Goal: Check status: Check status

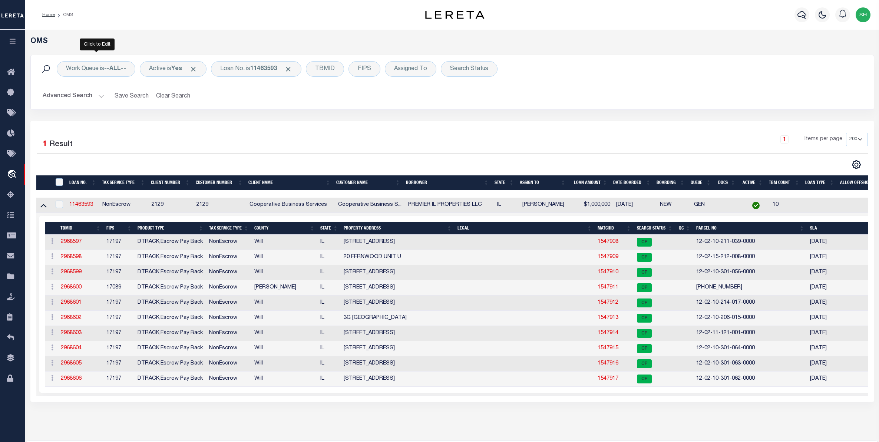
select select "200"
click at [242, 73] on div "Loan No. is 11463593" at bounding box center [256, 69] width 90 height 16
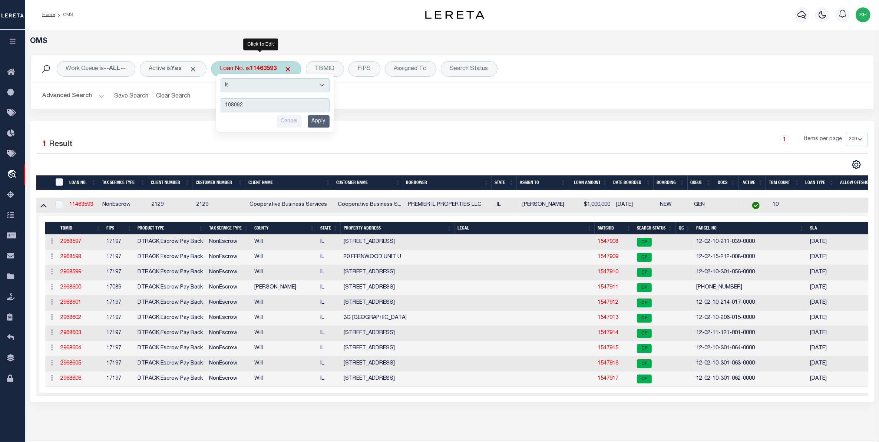
type input "108092"
click at [319, 122] on input "Apply" at bounding box center [319, 121] width 22 height 12
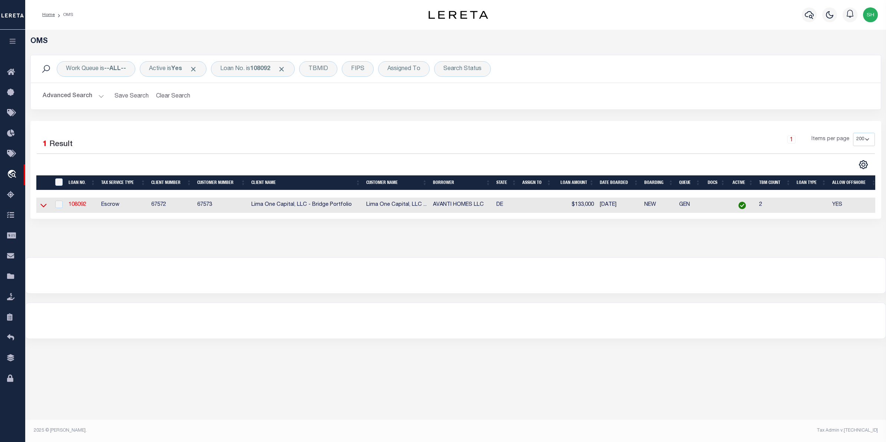
click at [44, 208] on icon at bounding box center [43, 206] width 6 height 4
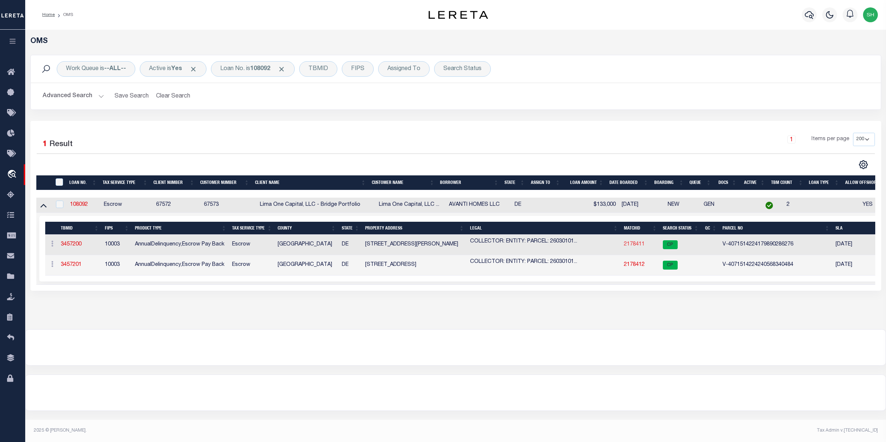
click at [631, 246] on link "2178411" at bounding box center [634, 244] width 21 height 5
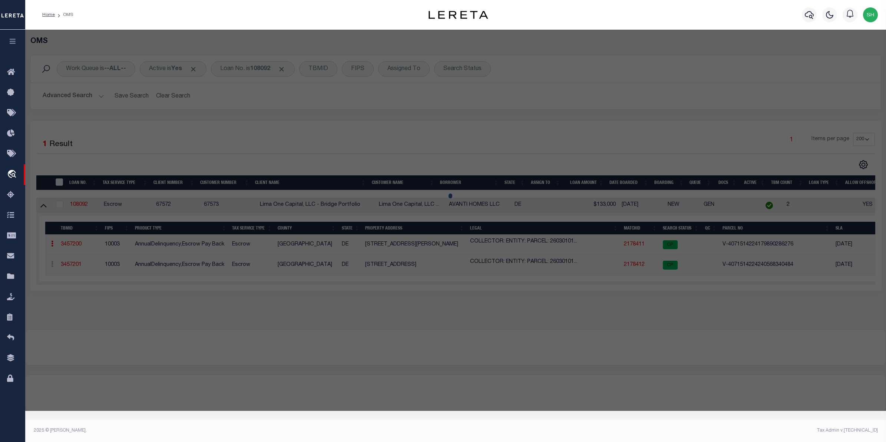
checkbox input "false"
select select "CP"
select select "AGW"
select select
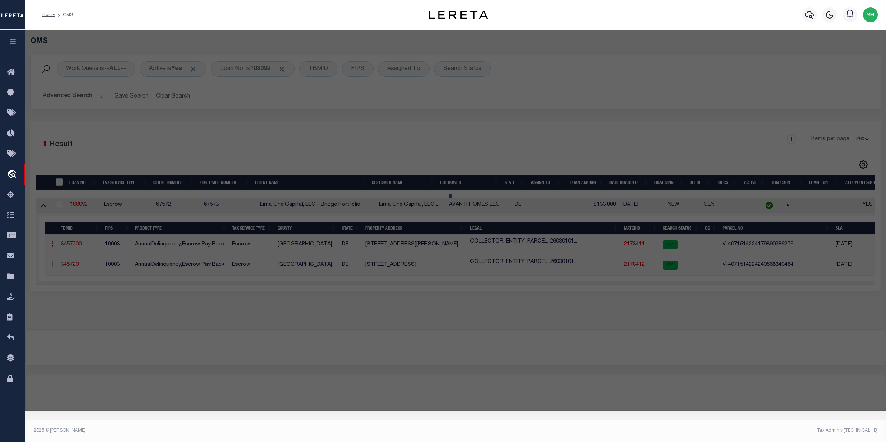
type input "[STREET_ADDRESS][PERSON_NAME]"
checkbox input "false"
type input "WILMINGTON DE 19802"
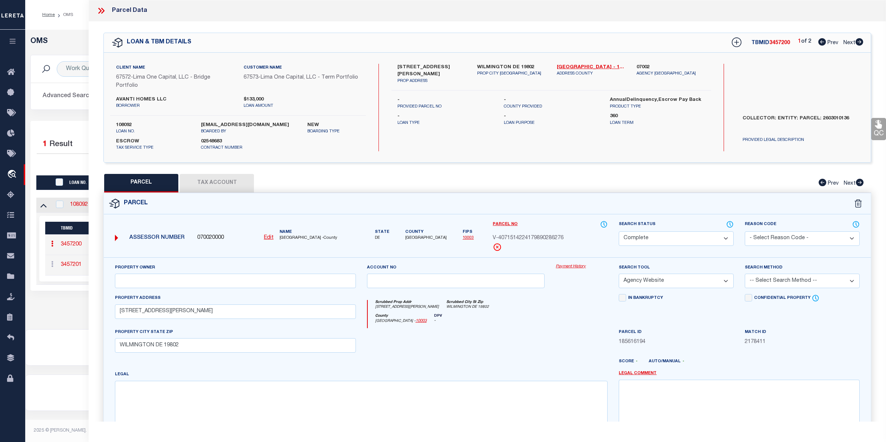
click at [568, 266] on link "Payment History" at bounding box center [581, 266] width 52 height 6
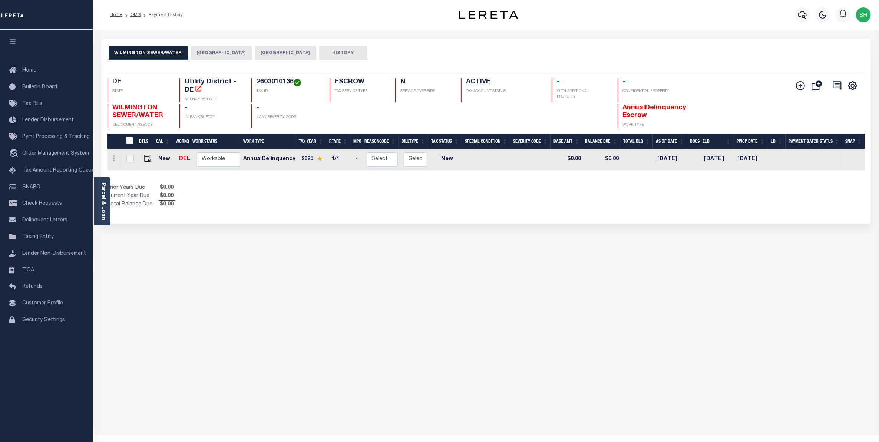
click at [208, 53] on button "WILMINGTON CITY" at bounding box center [221, 53] width 61 height 14
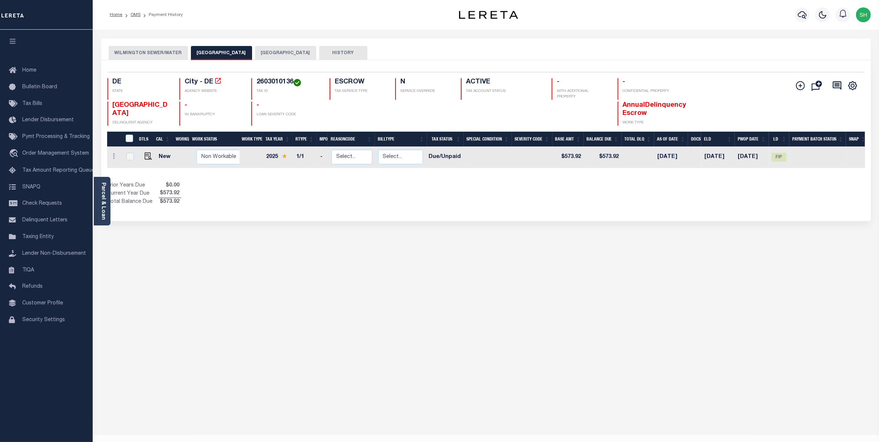
click at [255, 51] on button "NEW CASTLE COUNTY" at bounding box center [285, 53] width 61 height 14
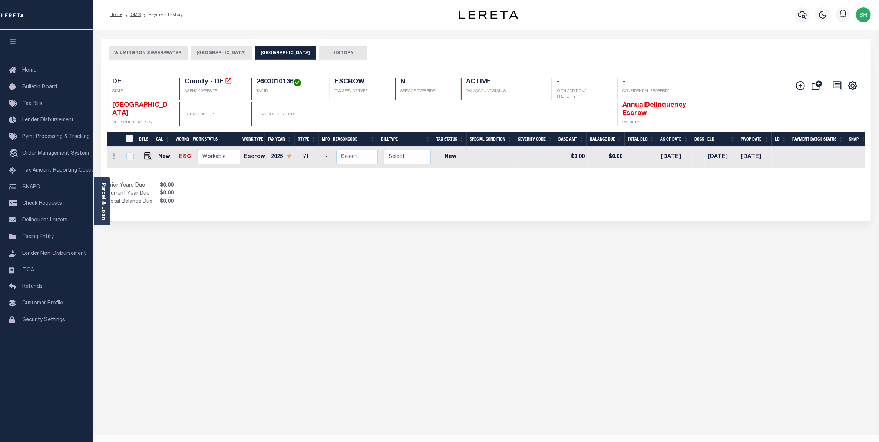
click at [155, 53] on button "WILMINGTON SEWER/WATER" at bounding box center [148, 53] width 79 height 14
